Goal: Information Seeking & Learning: Learn about a topic

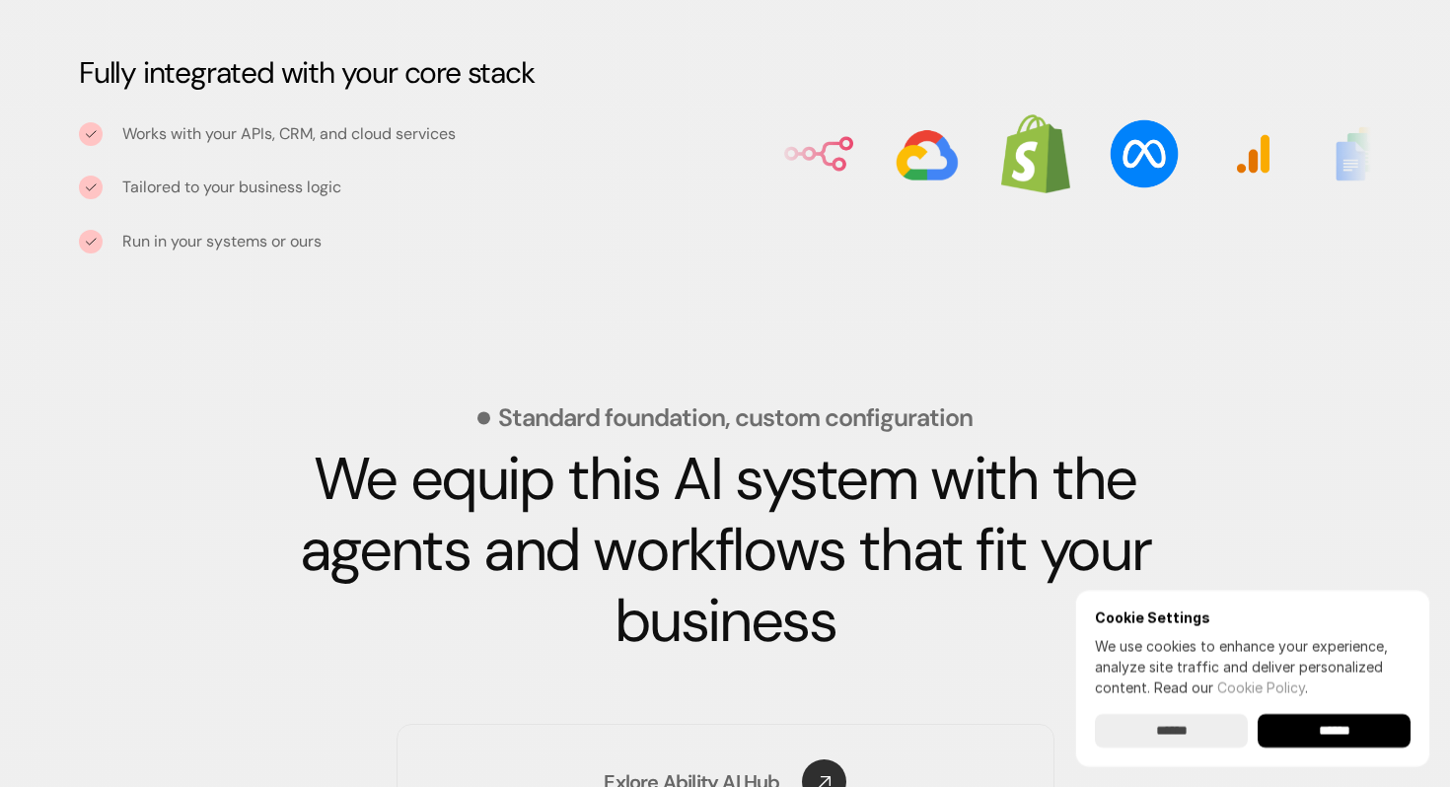
scroll to position [2542, 0]
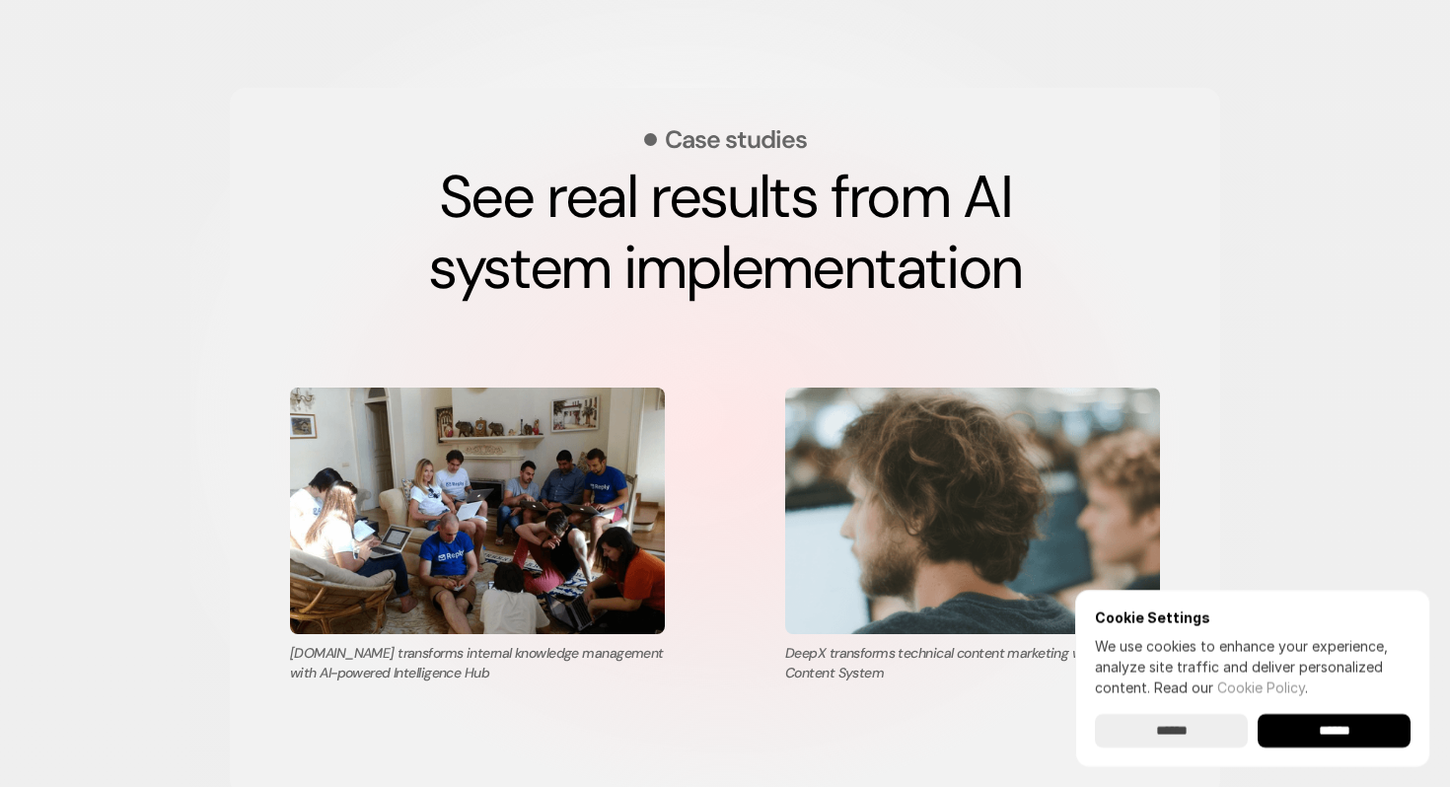
click at [680, 243] on strong "See real results from AI system implementation" at bounding box center [726, 232] width 597 height 149
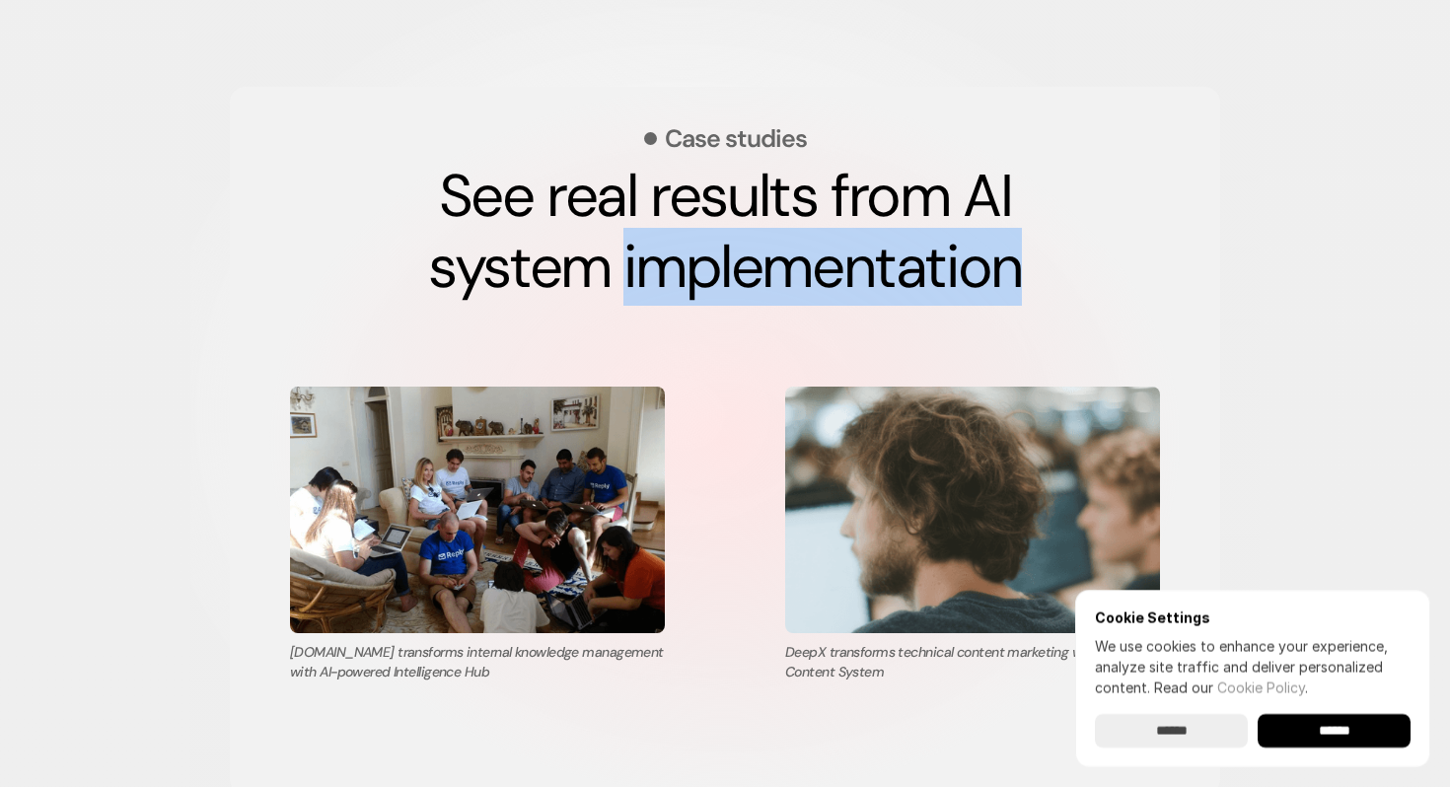
click at [680, 243] on strong "See real results from AI system implementation" at bounding box center [726, 231] width 597 height 149
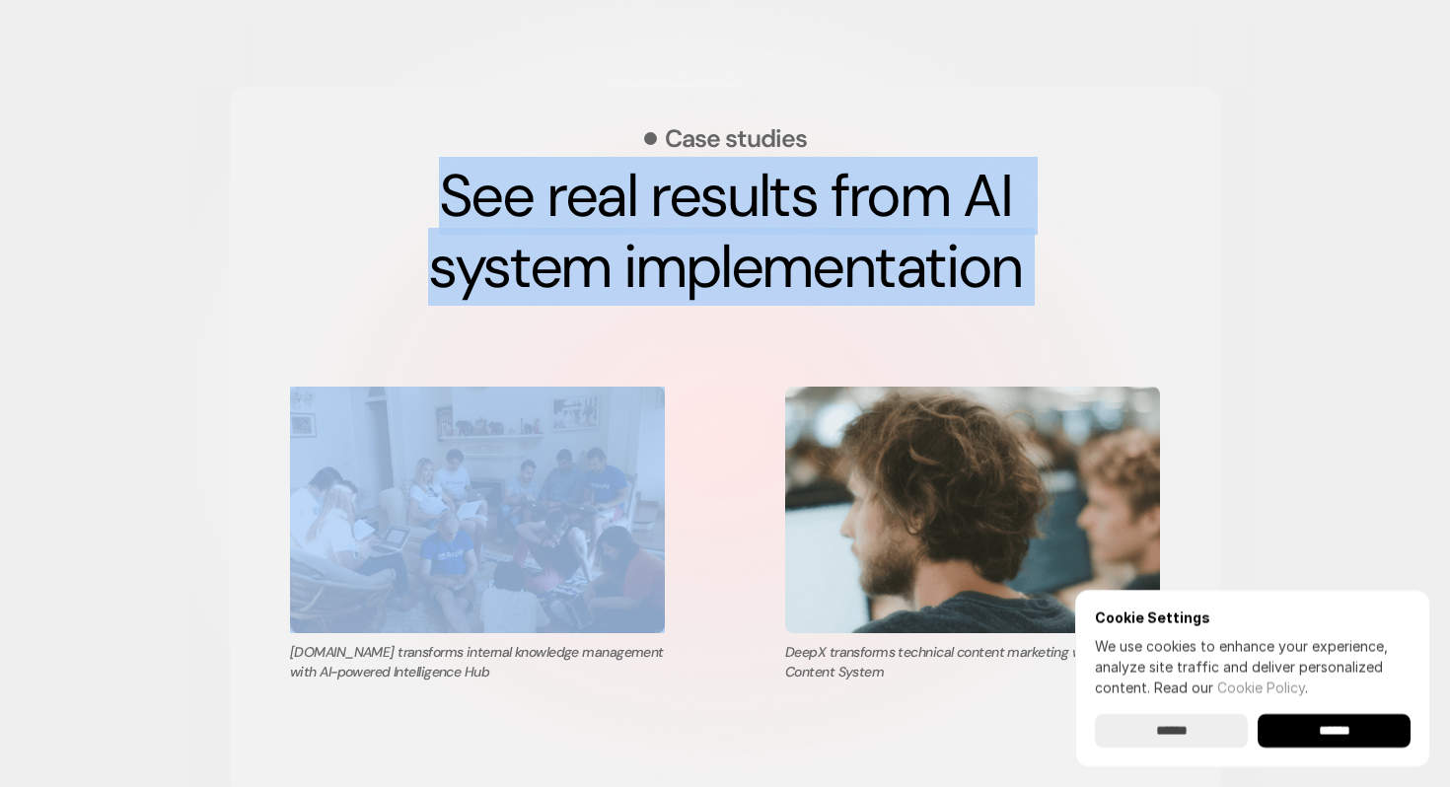
click at [680, 243] on strong "See real results from AI system implementation" at bounding box center [726, 231] width 597 height 149
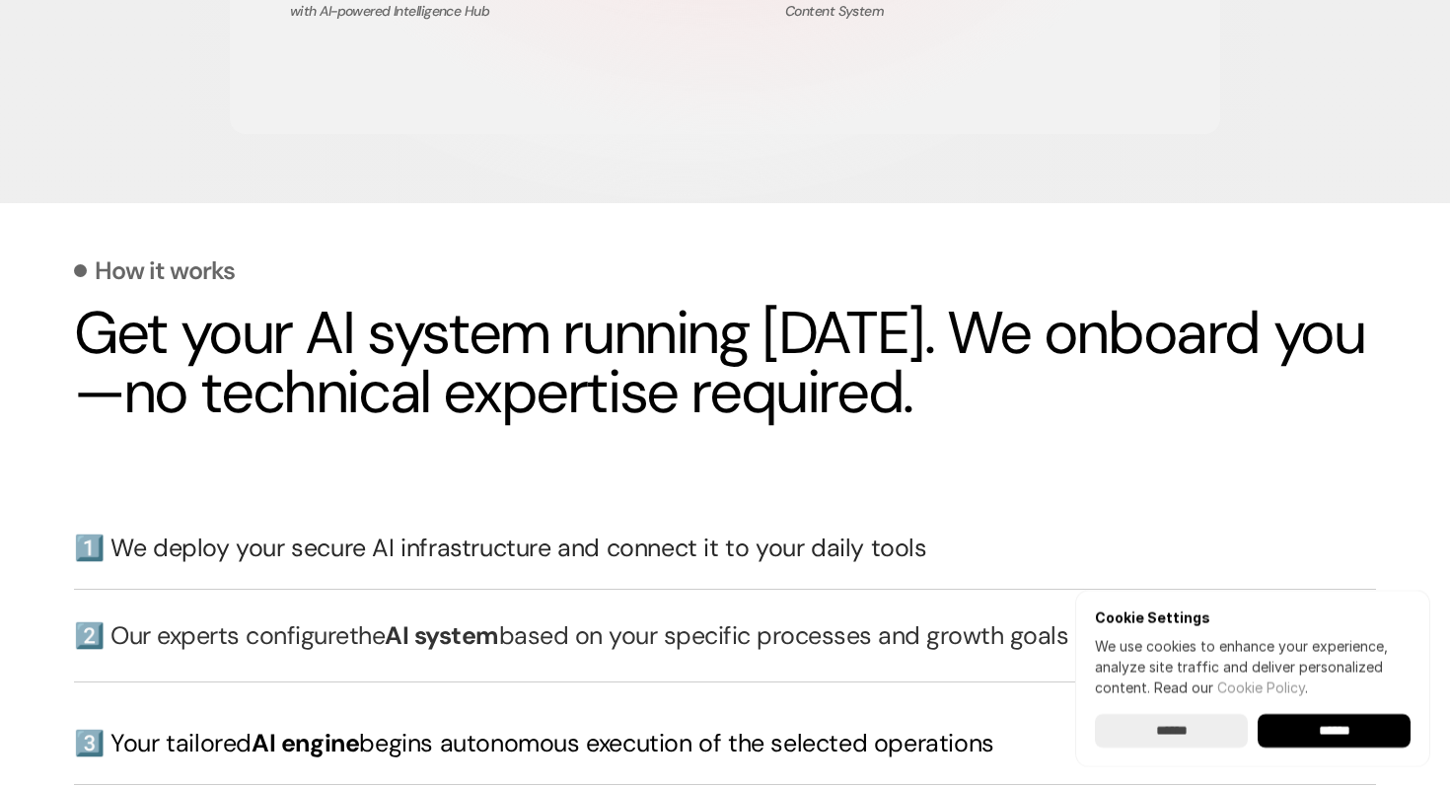
click at [647, 387] on h2 "Get your AI system running [DATE]. We onboard you—no technical expertise requir…" at bounding box center [725, 363] width 1302 height 118
click at [647, 387] on h2 "Get your AI system running [DATE]. We onboard you—no technical expertise requir…" at bounding box center [725, 362] width 1302 height 118
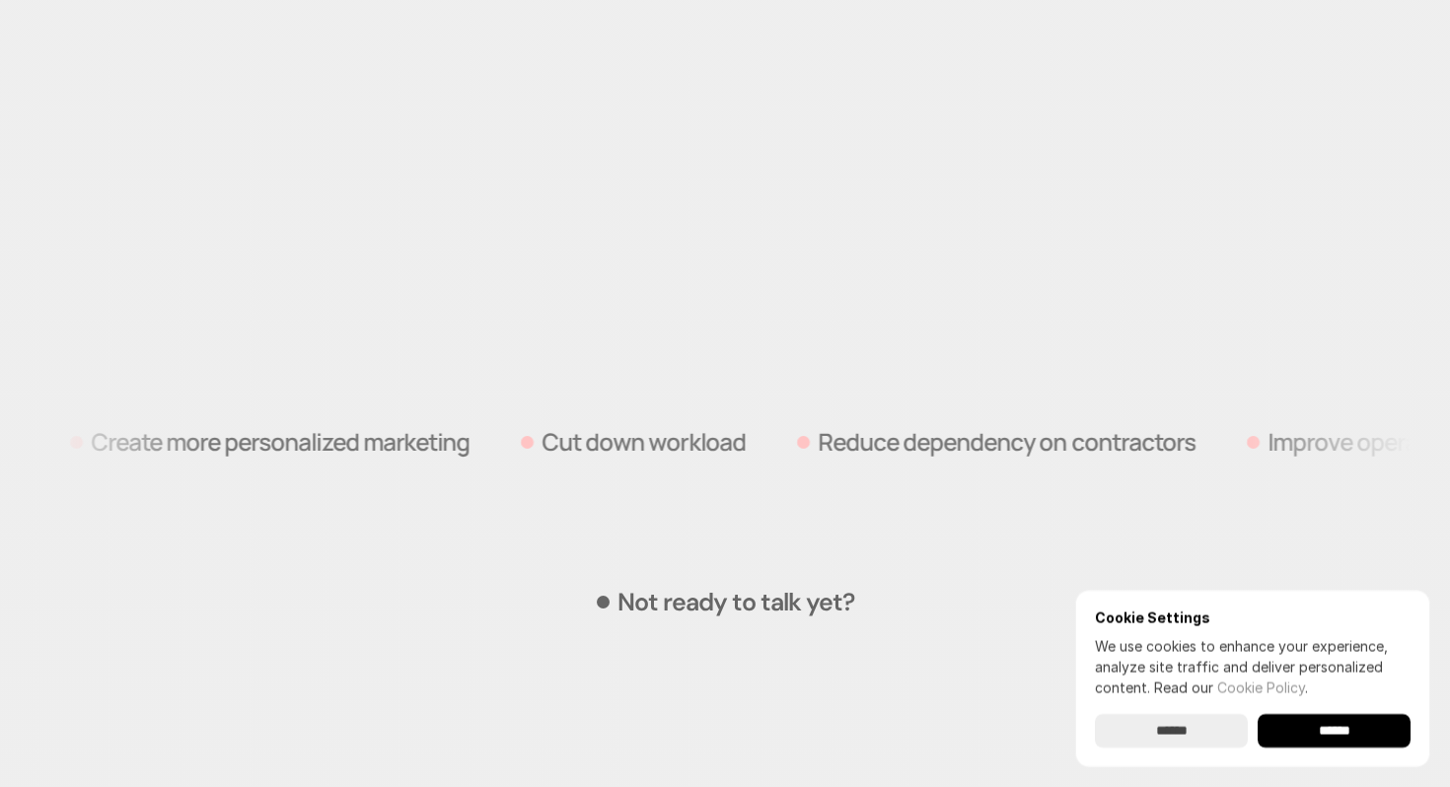
scroll to position [6147, 0]
click at [1338, 734] on input "******" at bounding box center [1333, 731] width 153 height 34
